Goal: Task Accomplishment & Management: Manage account settings

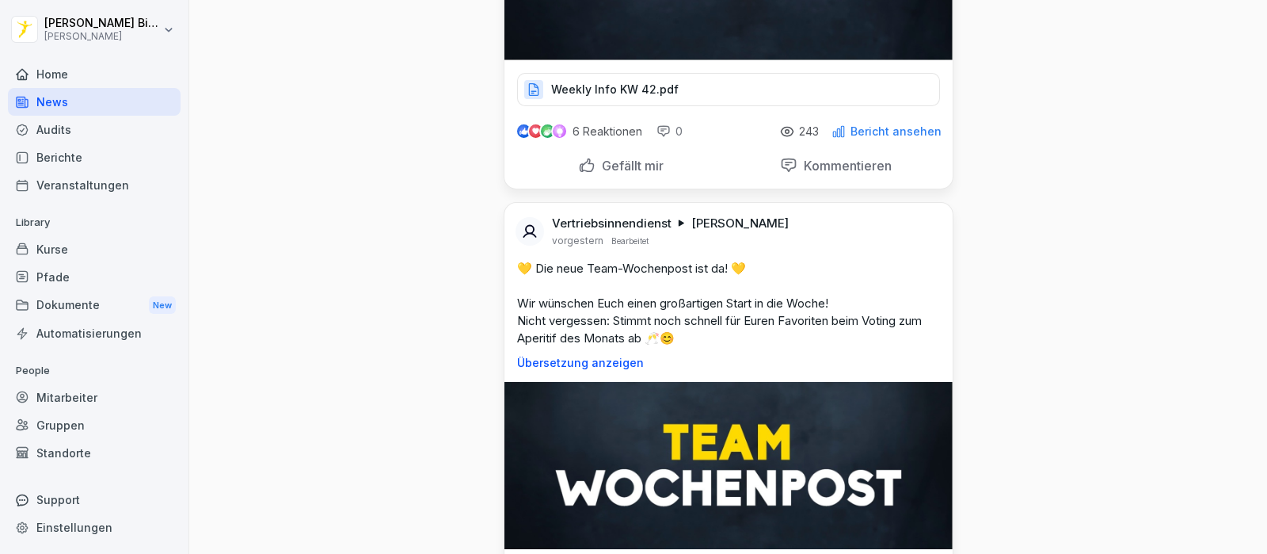
scroll to position [1089, 0]
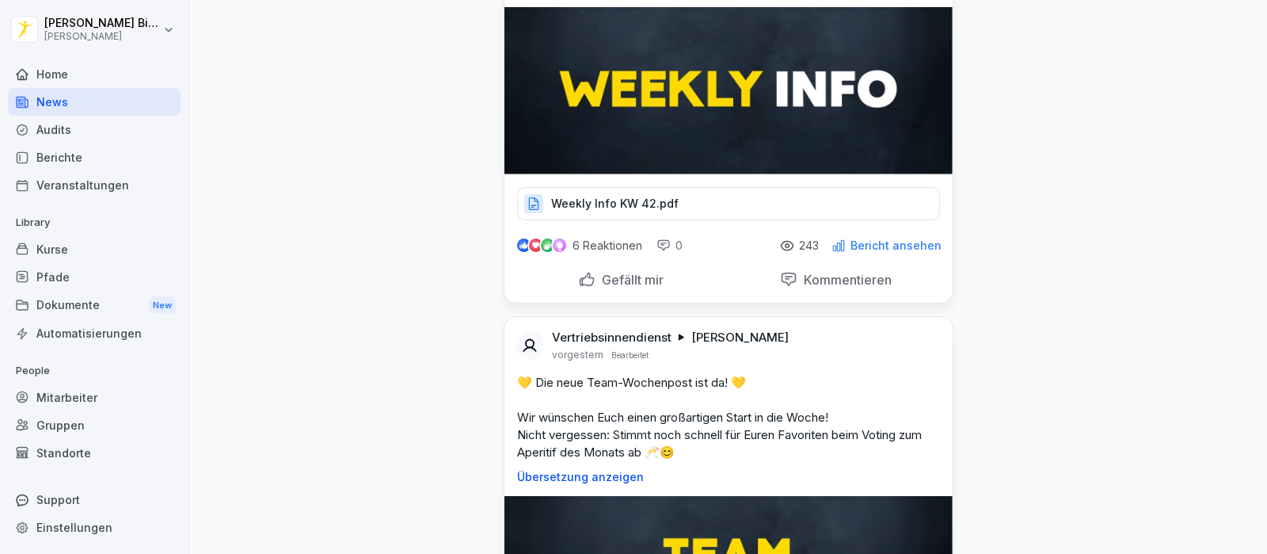
click at [615, 272] on p "Gefällt mir" at bounding box center [630, 280] width 68 height 16
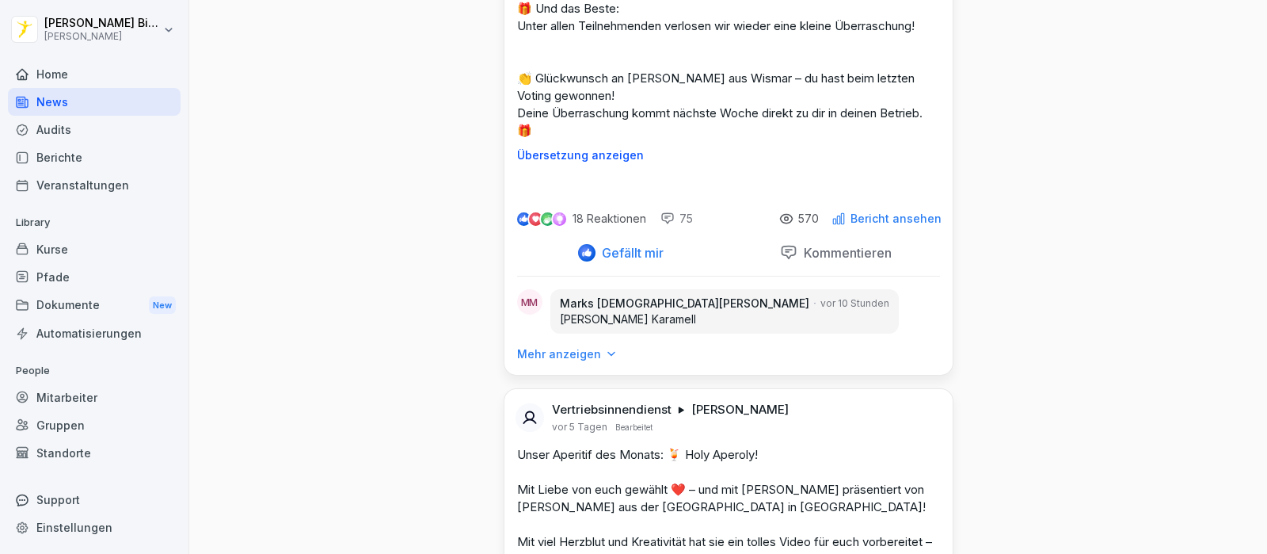
scroll to position [3068, 0]
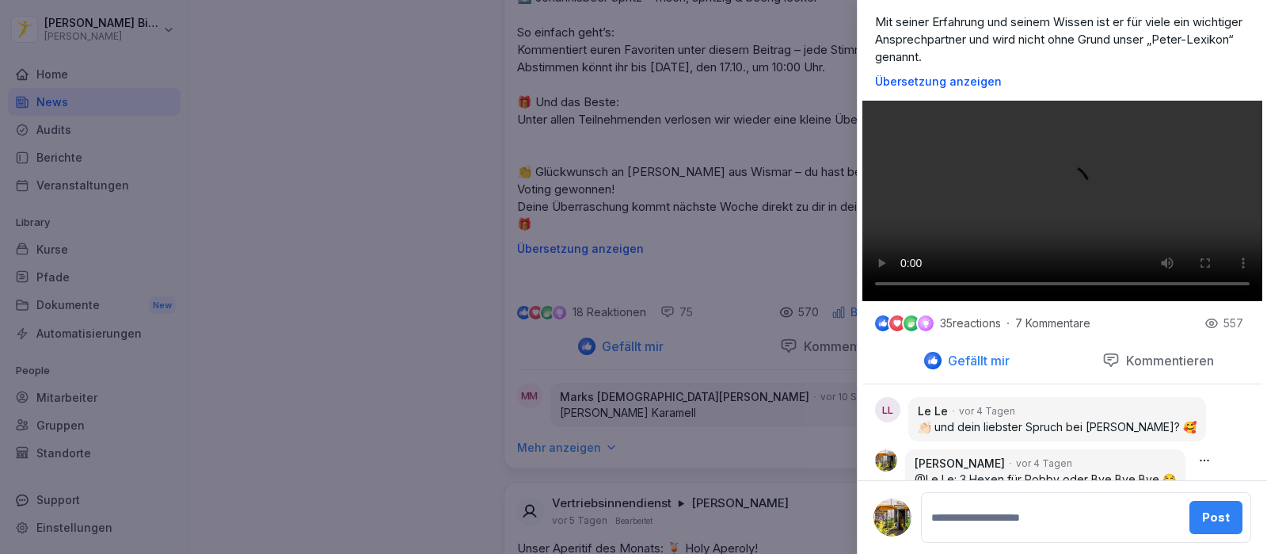
scroll to position [51, 0]
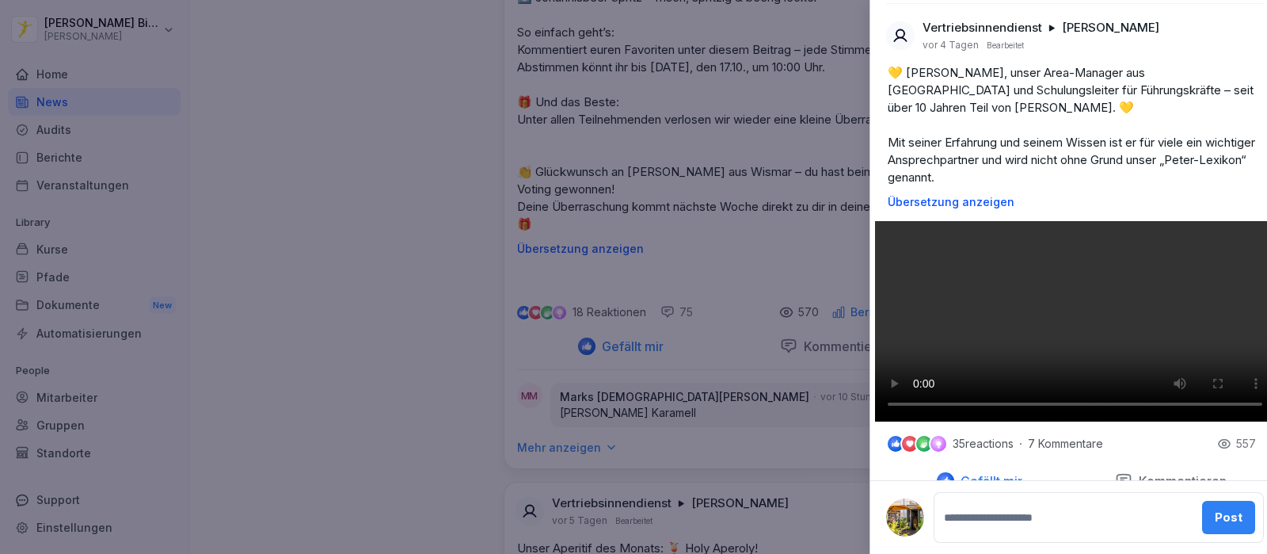
click at [382, 131] on div at bounding box center [633, 277] width 1267 height 554
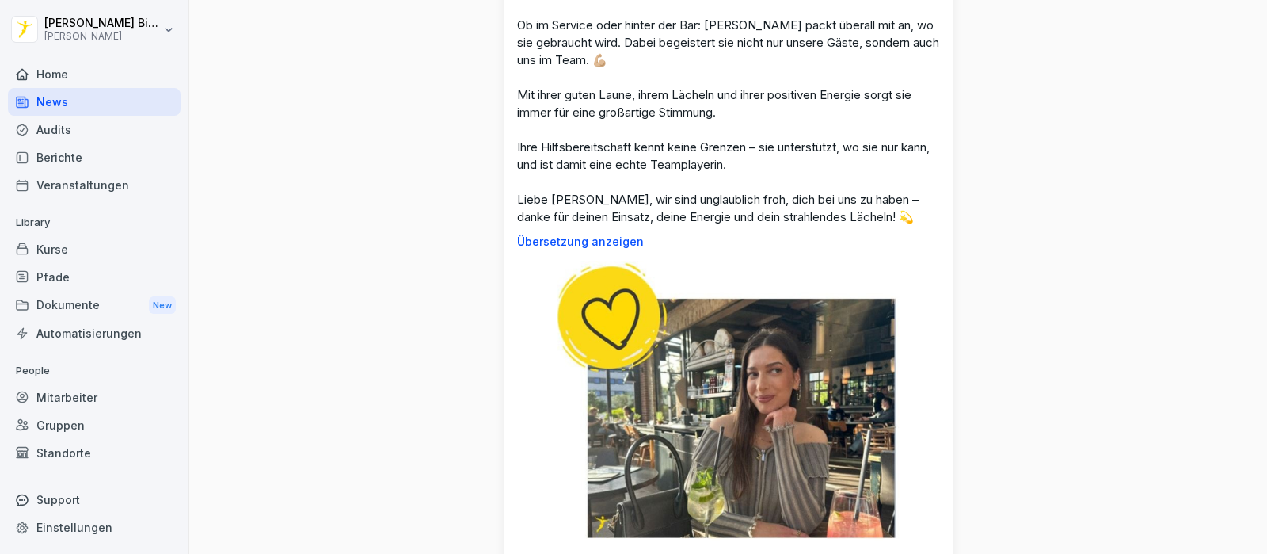
scroll to position [0, 0]
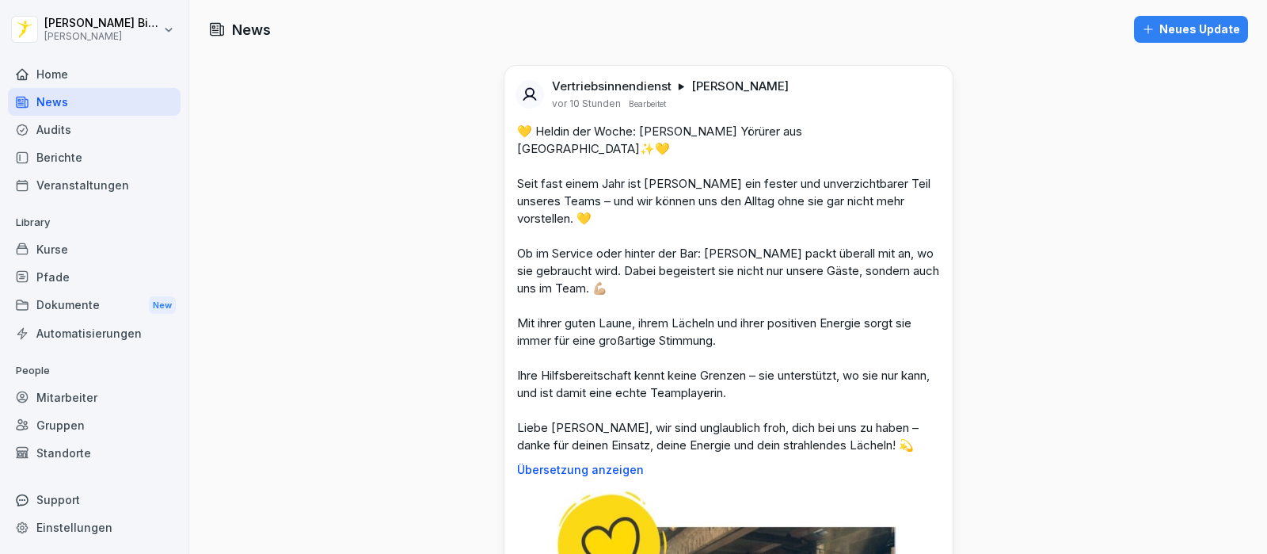
click at [77, 405] on div "Mitarbeiter" at bounding box center [94, 397] width 173 height 28
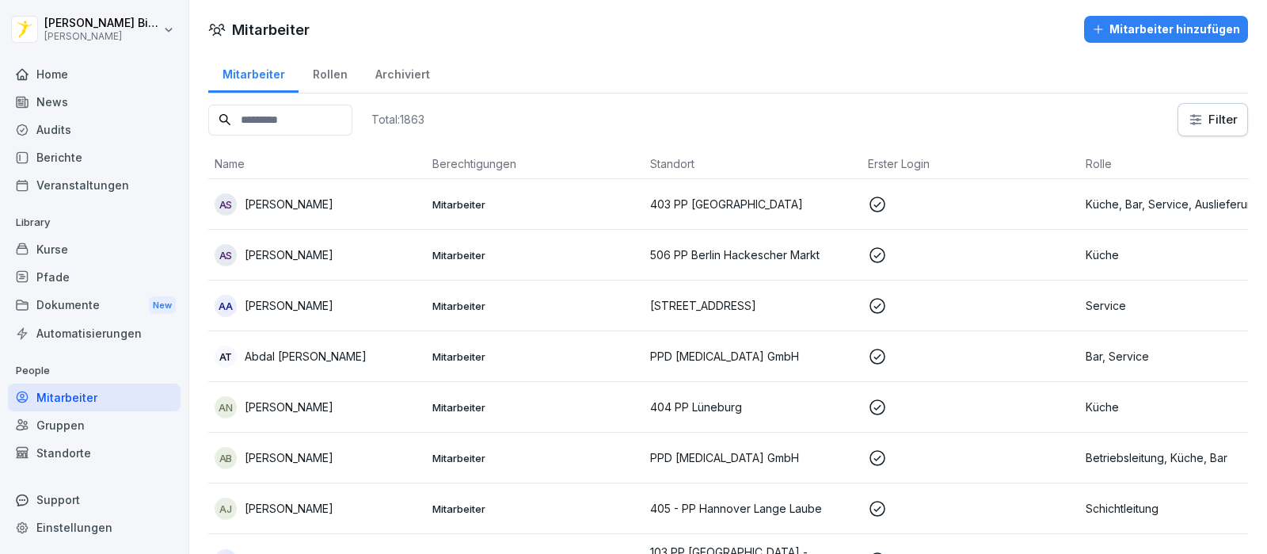
click at [312, 124] on input at bounding box center [280, 120] width 144 height 31
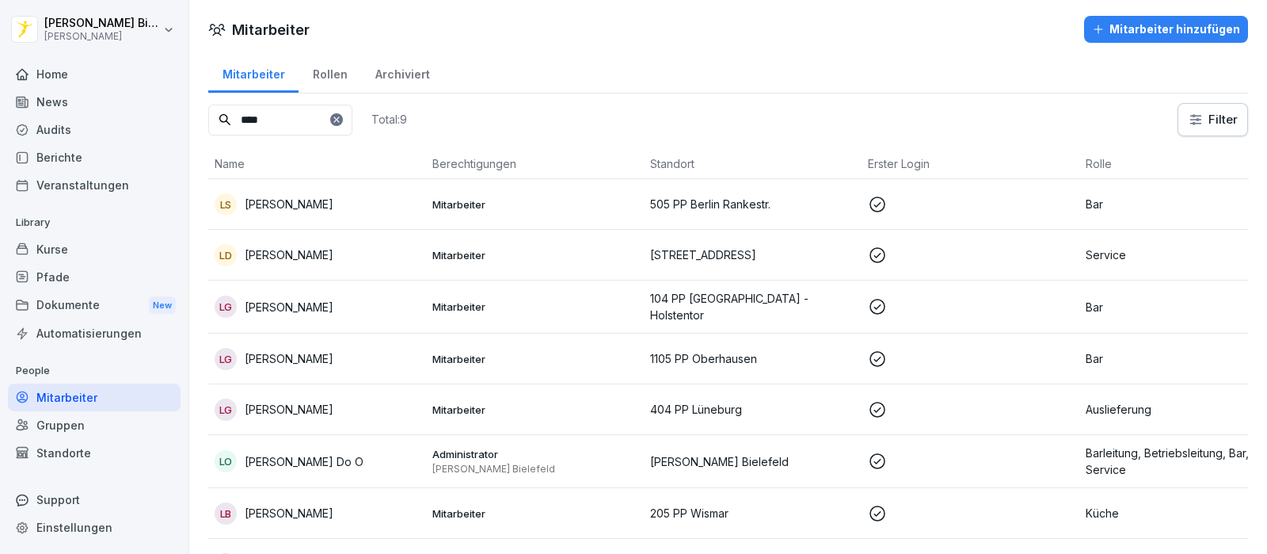
click at [301, 256] on p "[PERSON_NAME]" at bounding box center [289, 254] width 89 height 17
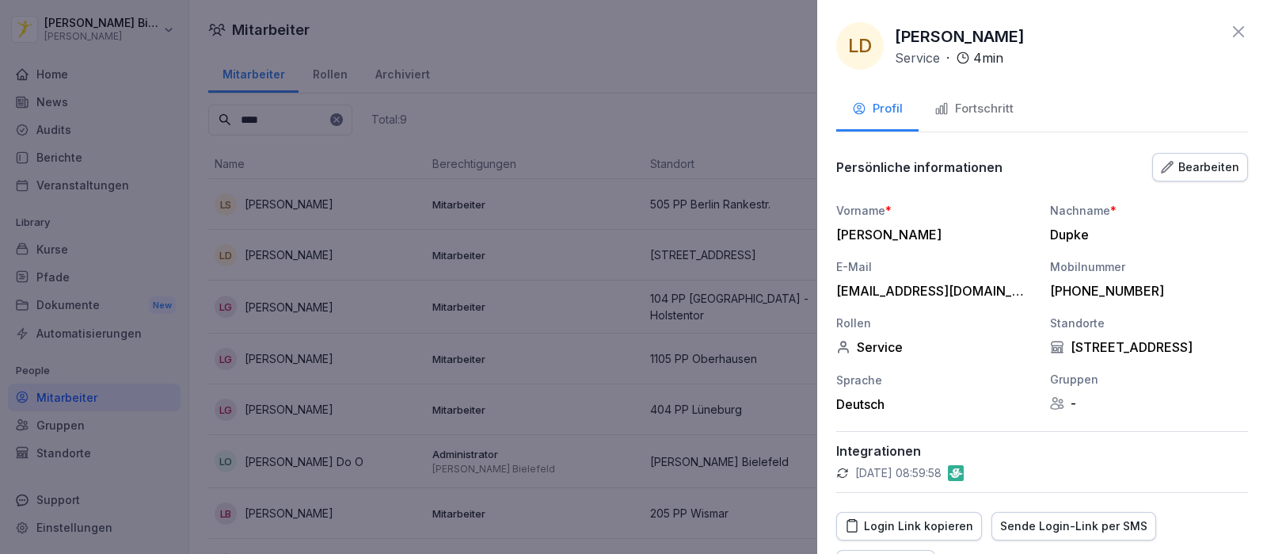
click at [957, 124] on button "Fortschritt" at bounding box center [974, 110] width 111 height 43
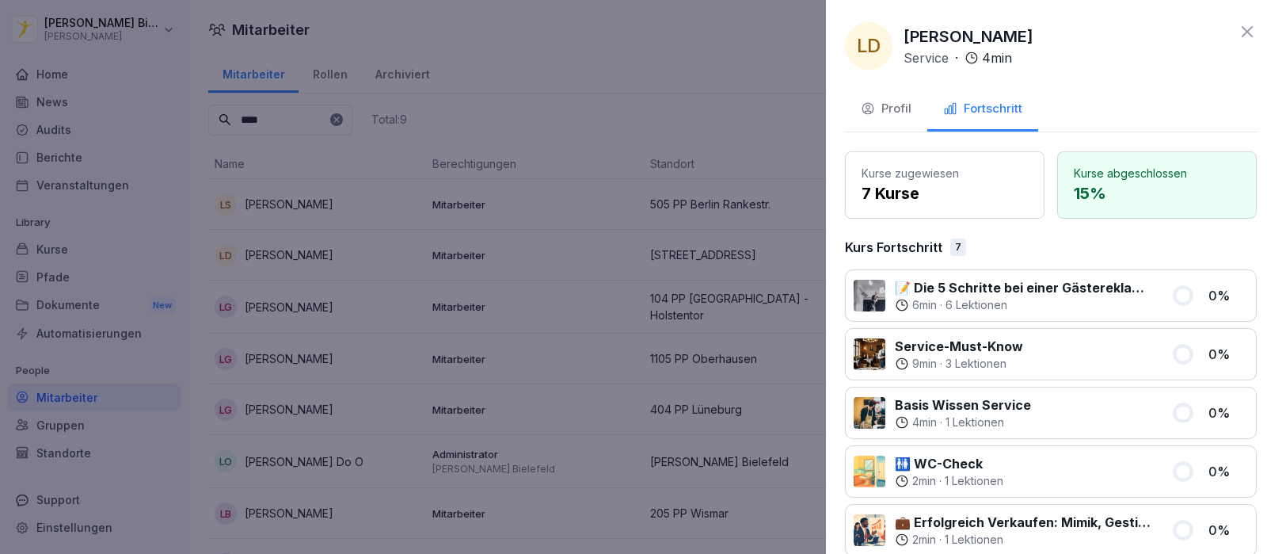
drag, startPoint x: 508, startPoint y: 77, endPoint x: 395, endPoint y: 110, distance: 117.3
click at [507, 78] on div at bounding box center [633, 277] width 1267 height 554
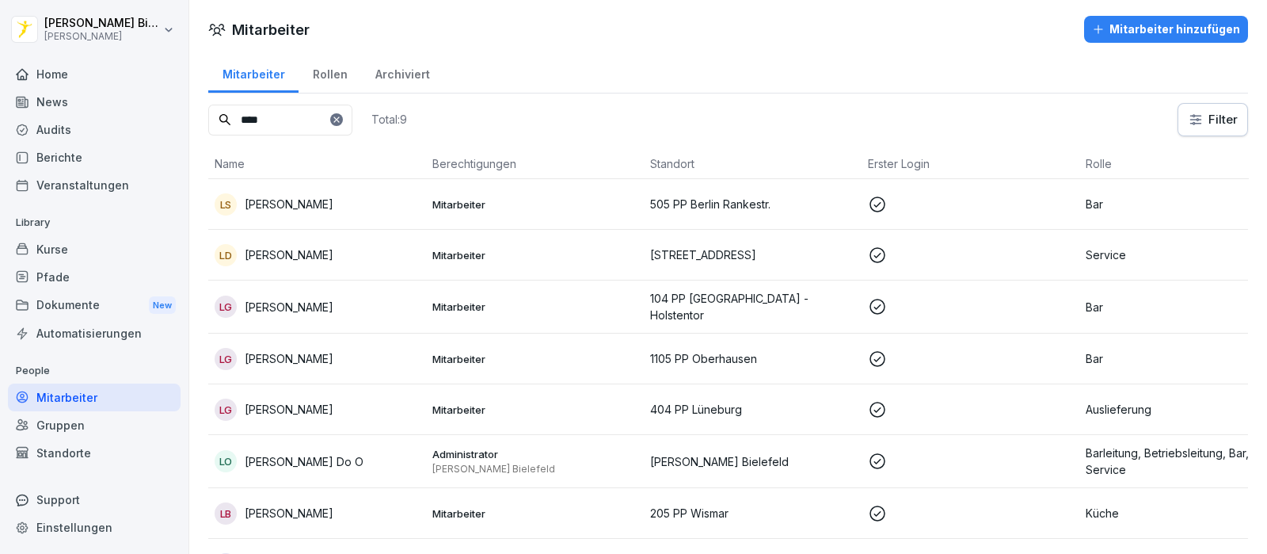
drag, startPoint x: 296, startPoint y: 120, endPoint x: 173, endPoint y: 125, distance: 123.6
click at [173, 125] on div "[PERSON_NAME] [PERSON_NAME] Home News Audits Berichte Veranstaltungen Library K…" at bounding box center [633, 277] width 1267 height 554
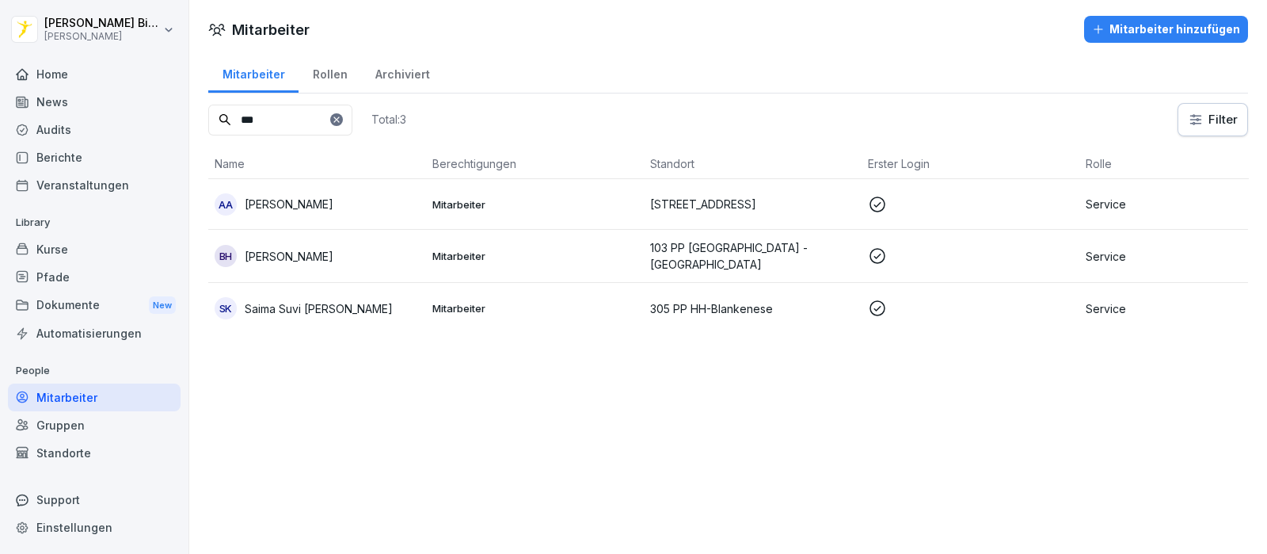
click at [304, 196] on p "[PERSON_NAME]" at bounding box center [289, 204] width 89 height 17
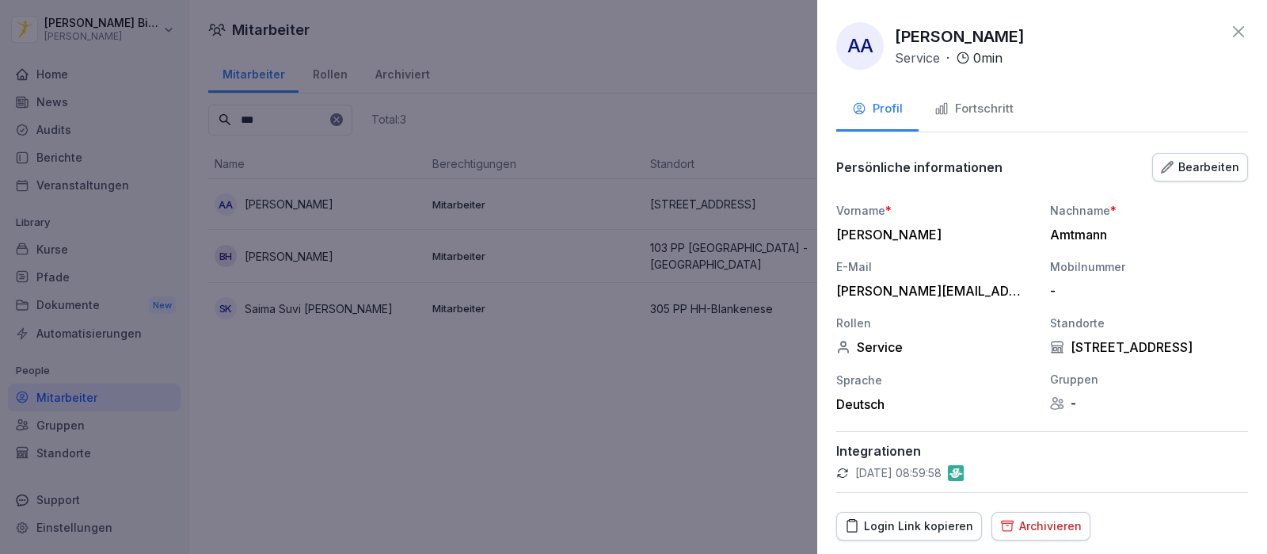
click at [972, 104] on div "Fortschritt" at bounding box center [973, 109] width 79 height 18
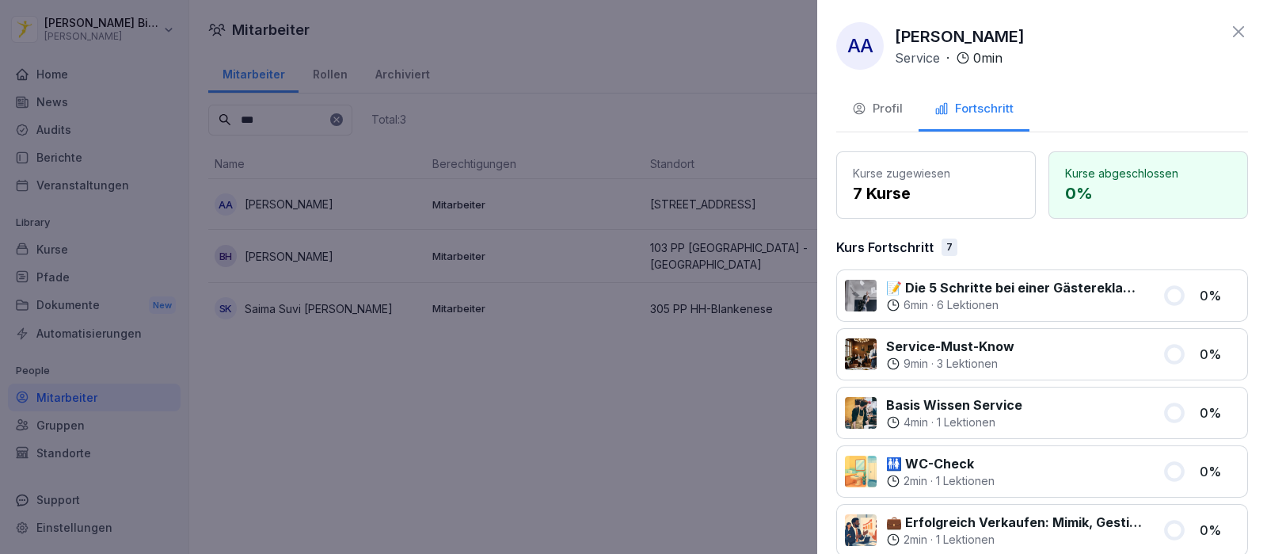
click at [1229, 28] on icon at bounding box center [1238, 31] width 19 height 19
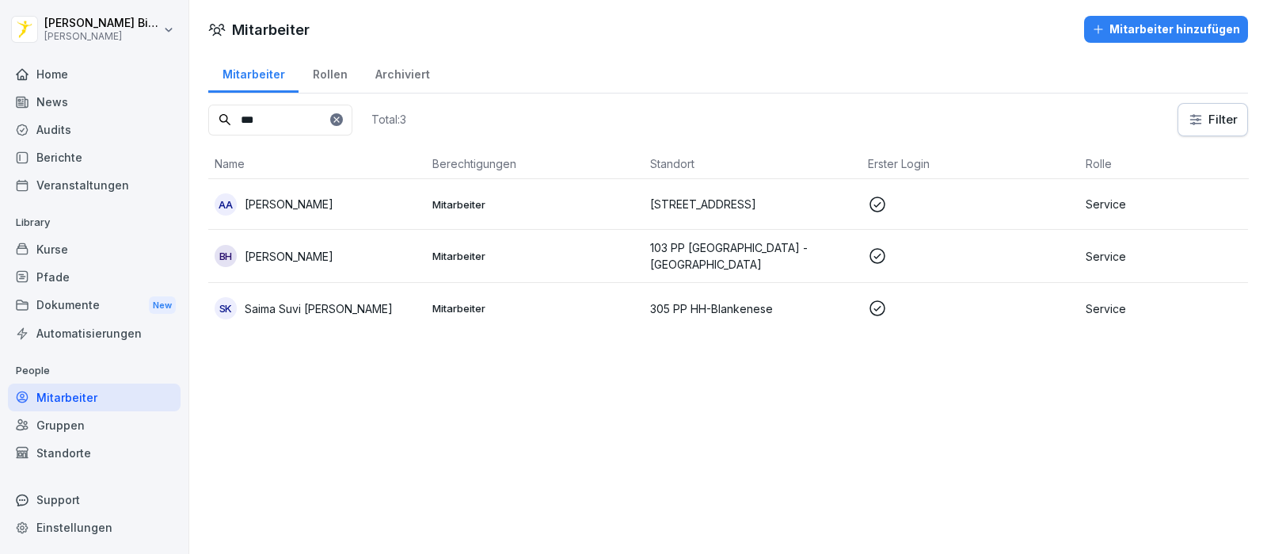
click at [277, 196] on p "[PERSON_NAME]" at bounding box center [289, 204] width 89 height 17
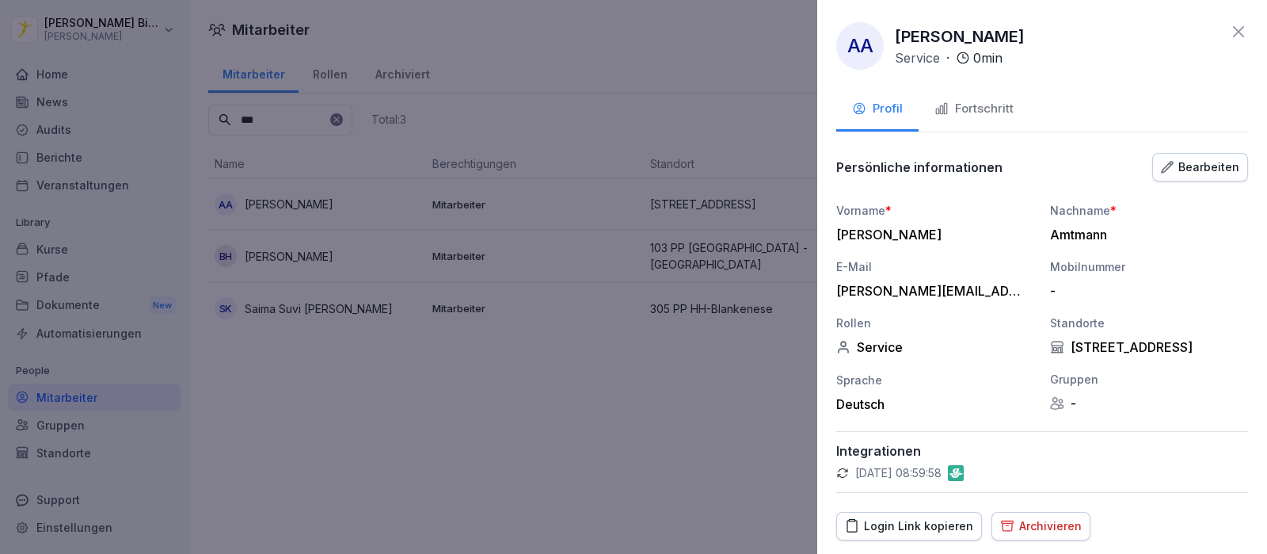
click at [930, 525] on div "Login Link kopieren" at bounding box center [909, 525] width 128 height 17
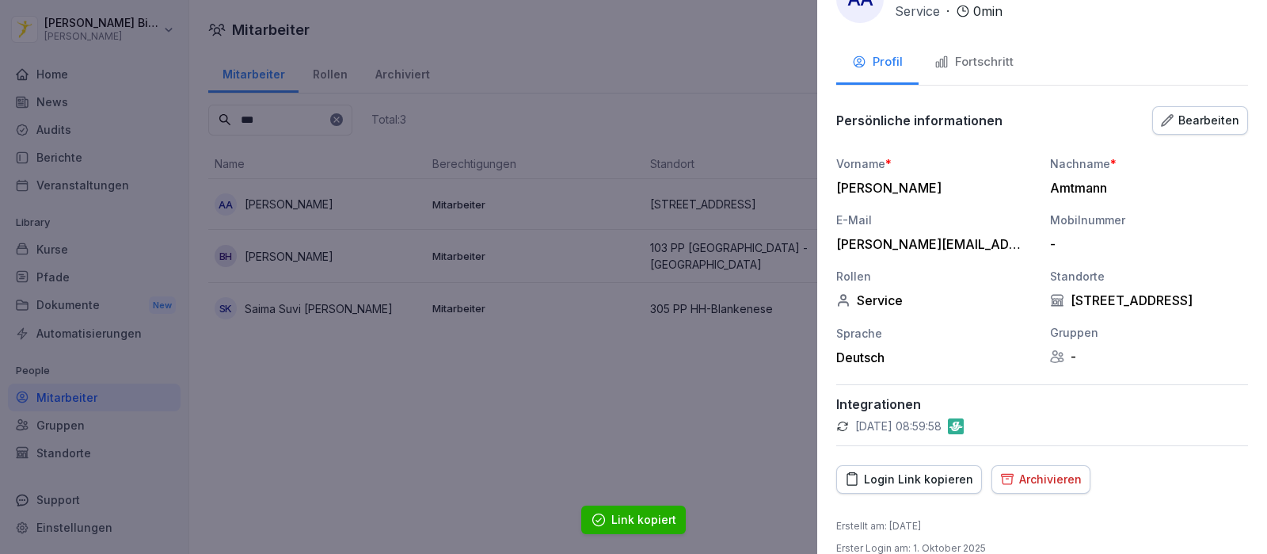
scroll to position [68, 0]
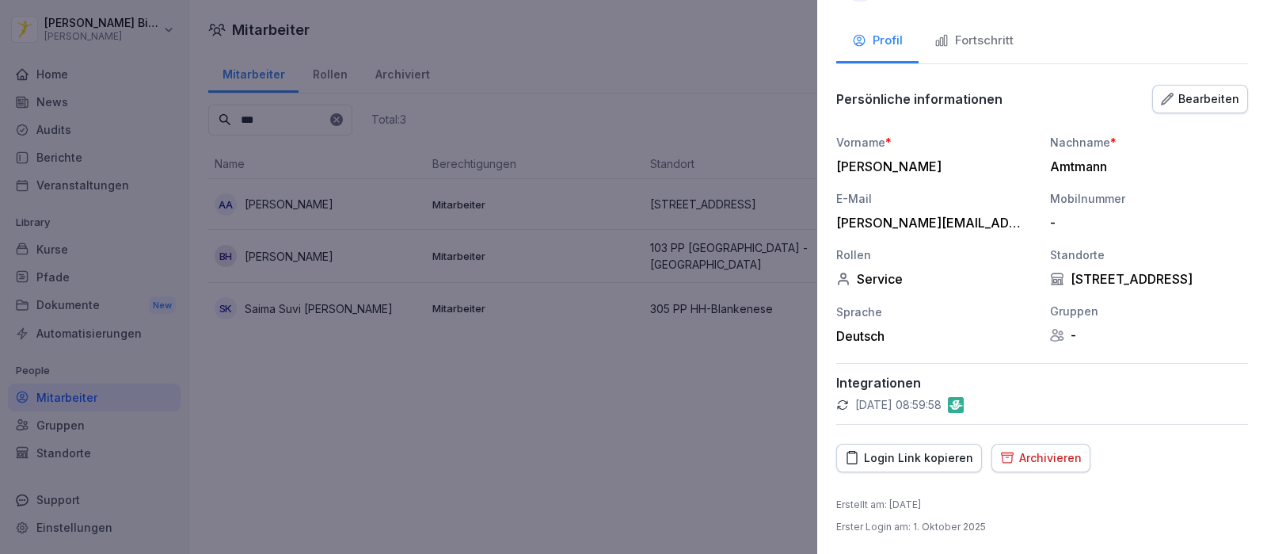
click at [729, 13] on div at bounding box center [633, 277] width 1267 height 554
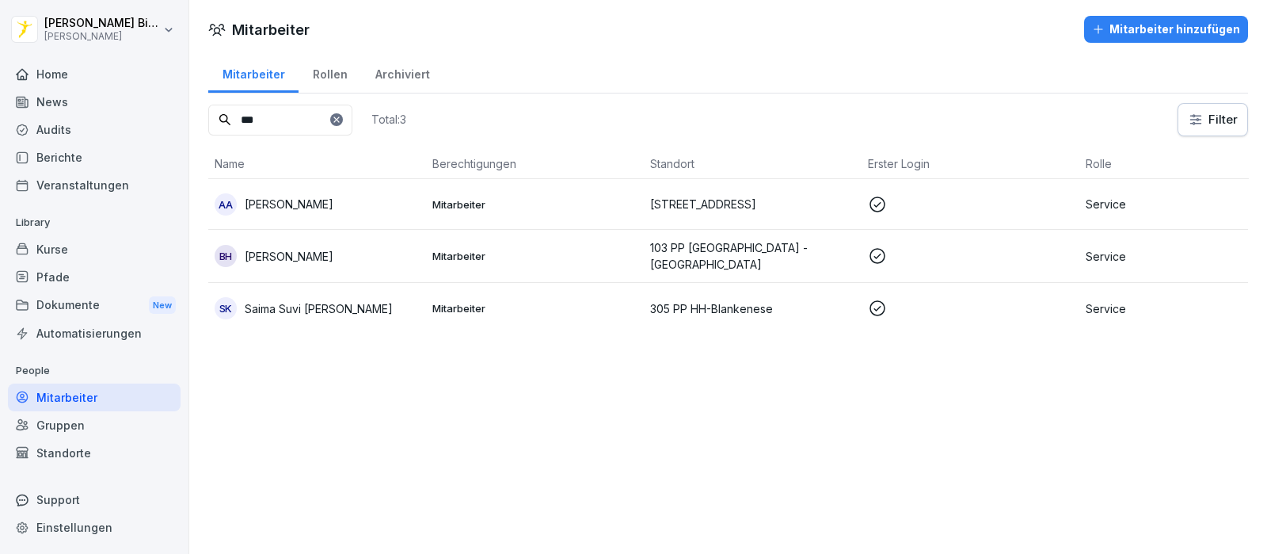
drag, startPoint x: 314, startPoint y: 125, endPoint x: 179, endPoint y: 124, distance: 134.6
click at [179, 124] on div "[PERSON_NAME] [PERSON_NAME] Home News Audits Berichte Veranstaltungen Library K…" at bounding box center [633, 277] width 1267 height 554
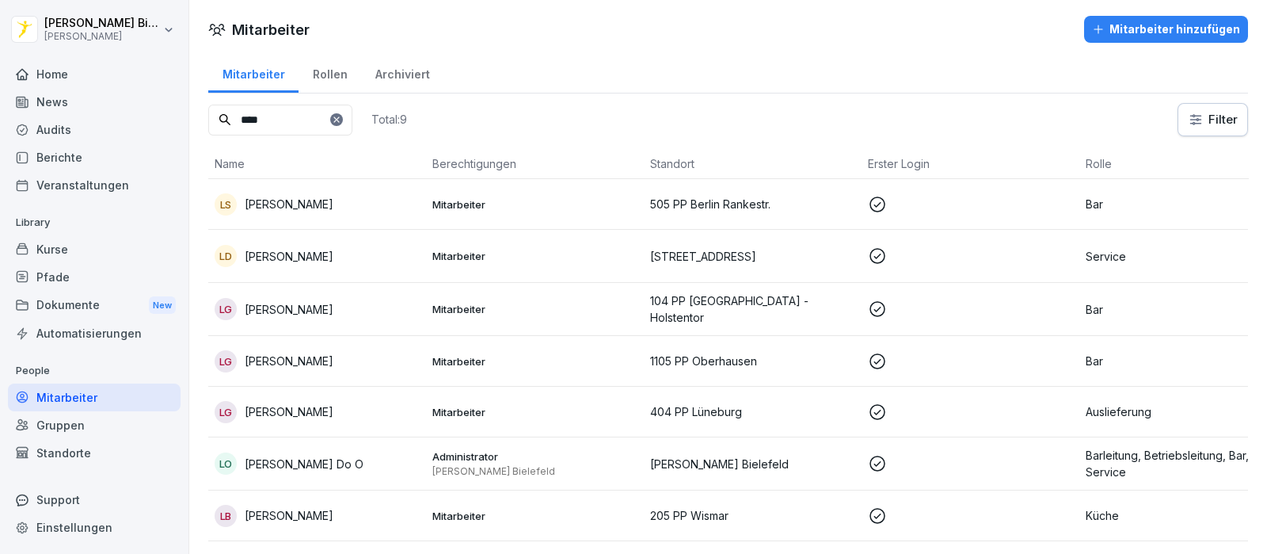
type input "****"
click at [290, 242] on td "LD [PERSON_NAME]" at bounding box center [317, 256] width 218 height 53
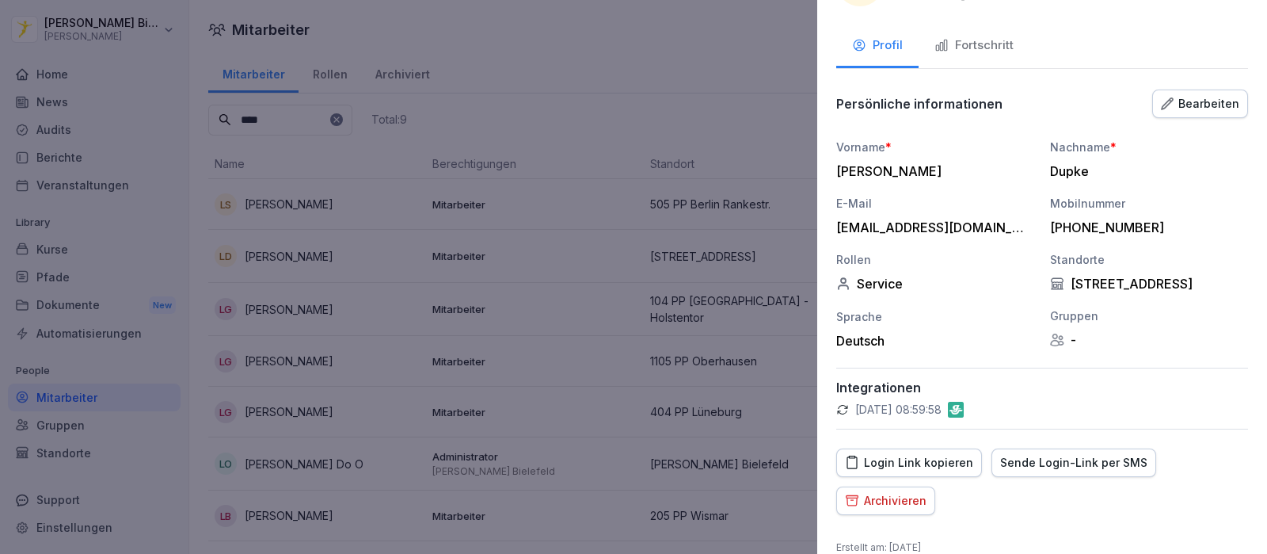
scroll to position [106, 0]
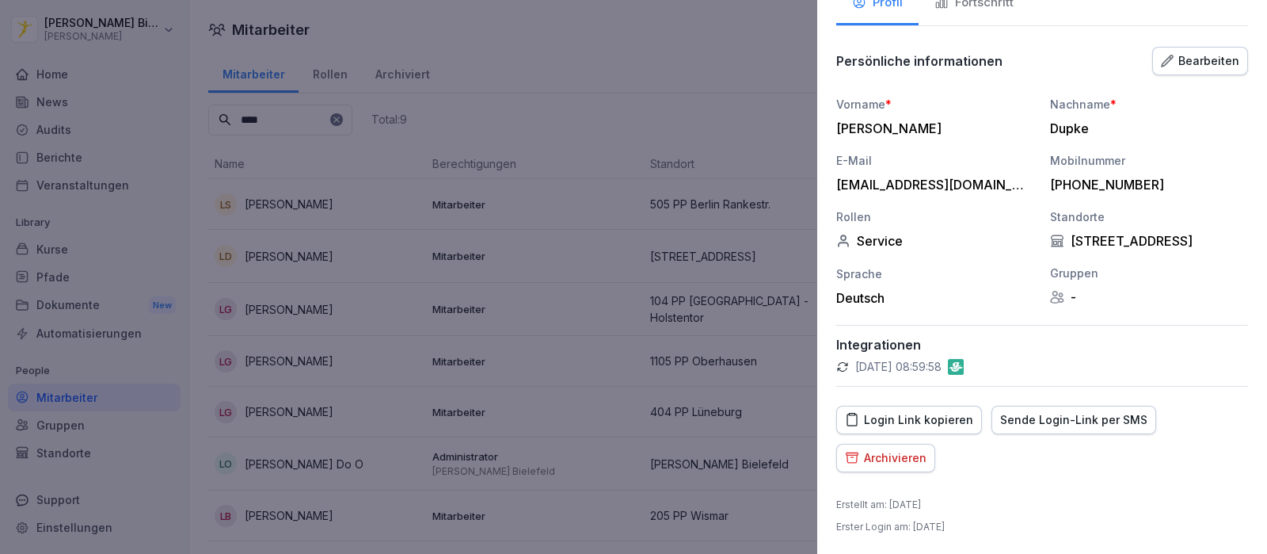
click at [894, 416] on div "Login Link kopieren" at bounding box center [909, 419] width 128 height 17
click at [681, 86] on div at bounding box center [633, 277] width 1267 height 554
